Goal: Task Accomplishment & Management: Manage account settings

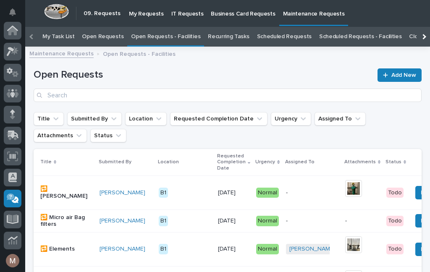
scroll to position [105, 0]
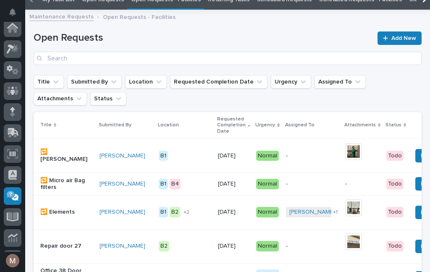
scroll to position [27, 0]
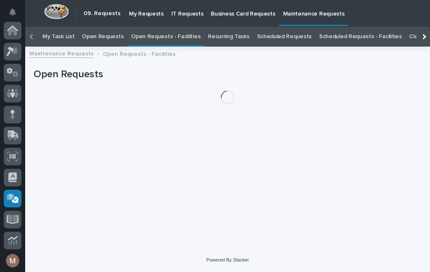
scroll to position [105, 0]
